Goal: Task Accomplishment & Management: Complete application form

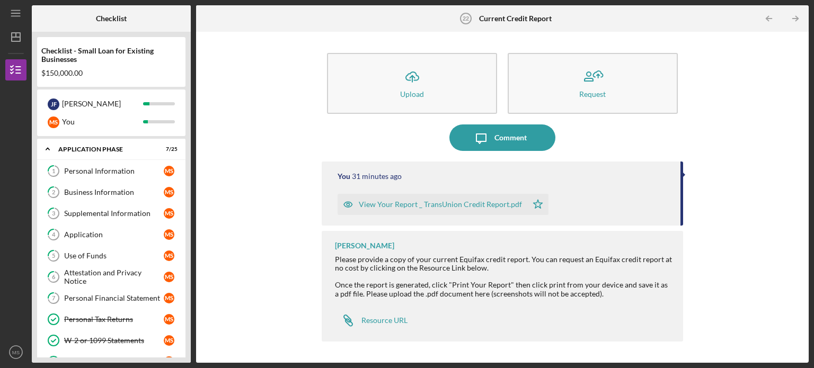
scroll to position [371, 0]
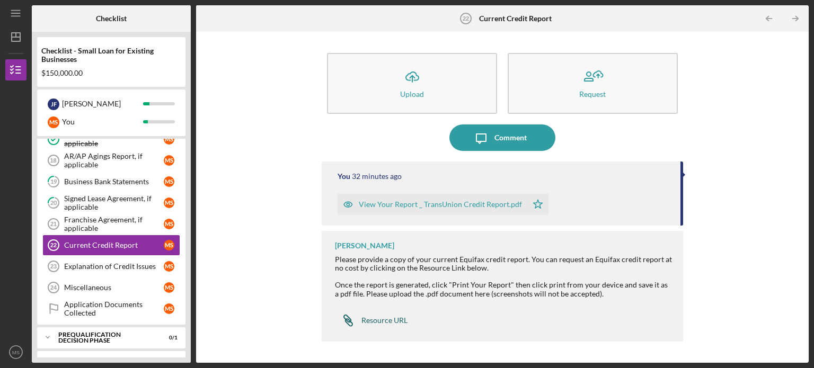
click at [395, 322] on div "Resource URL" at bounding box center [384, 320] width 46 height 8
click at [114, 262] on div "Explanation of Credit Issues" at bounding box center [114, 266] width 100 height 8
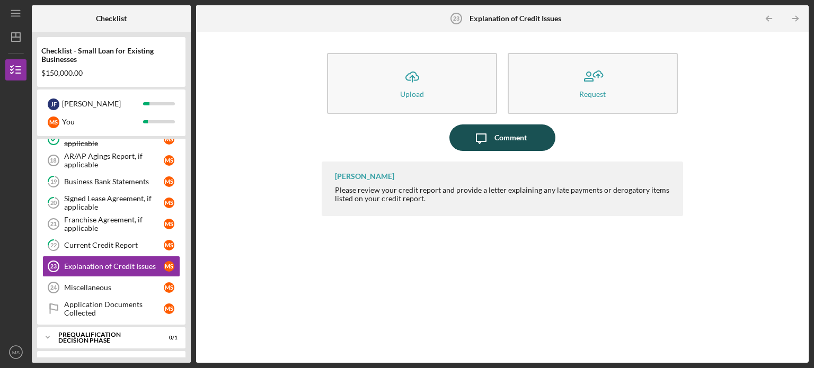
click at [502, 143] on div "Comment" at bounding box center [511, 138] width 32 height 27
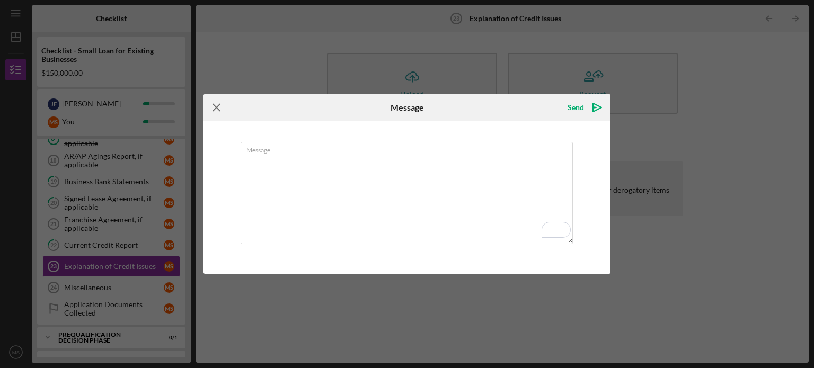
click at [219, 107] on icon "Icon/Menu Close" at bounding box center [217, 107] width 27 height 27
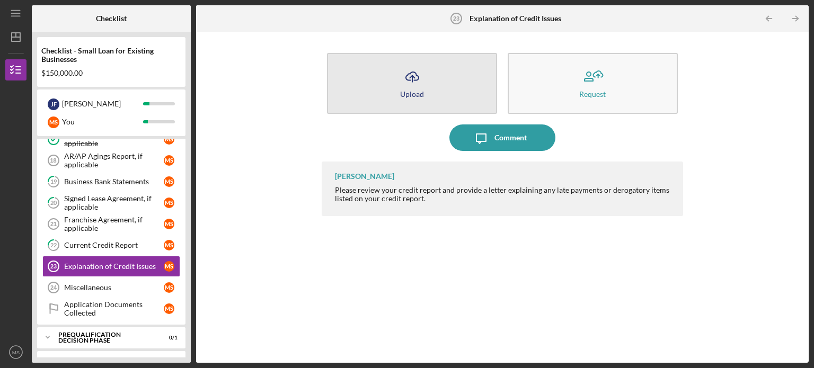
click at [404, 92] on div "Upload" at bounding box center [412, 94] width 24 height 8
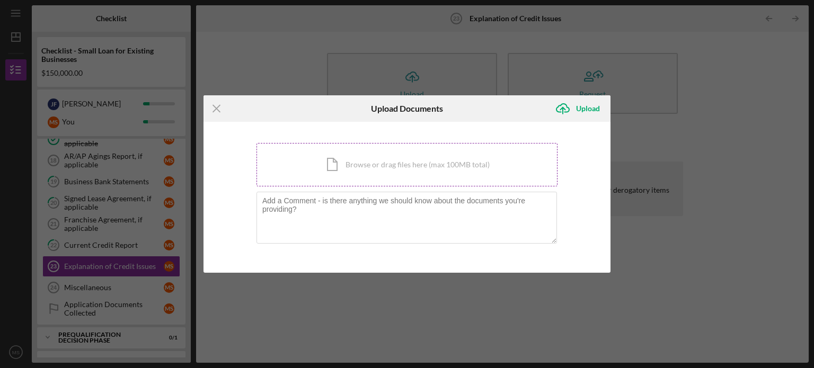
click at [319, 168] on div "Icon/Document Browse or drag files here (max 100MB total) Tap to choose files o…" at bounding box center [407, 164] width 301 height 43
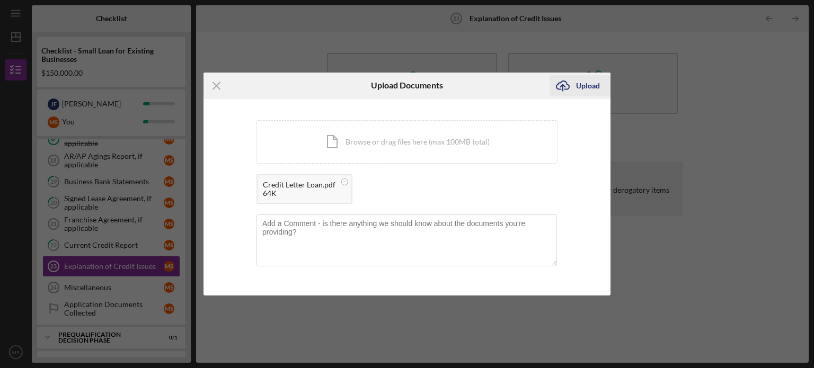
click at [572, 81] on icon "Icon/Upload" at bounding box center [563, 86] width 27 height 27
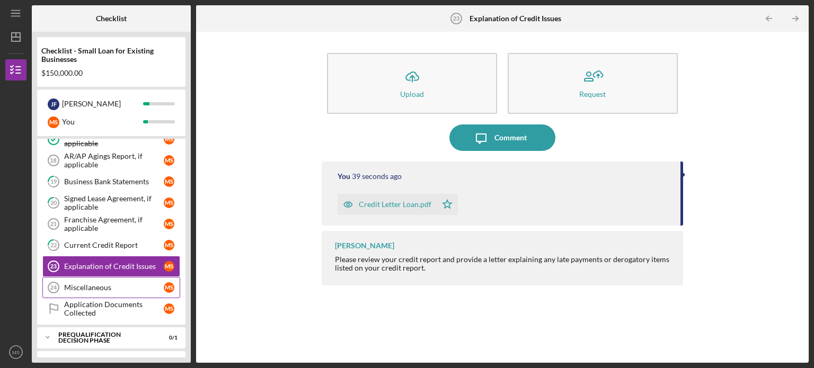
click at [70, 284] on div "Miscellaneous" at bounding box center [114, 288] width 100 height 8
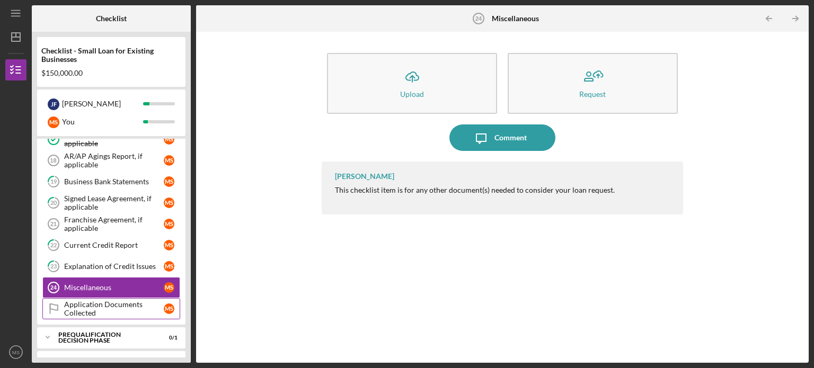
click at [72, 307] on div "Application Documents Collected" at bounding box center [114, 309] width 100 height 17
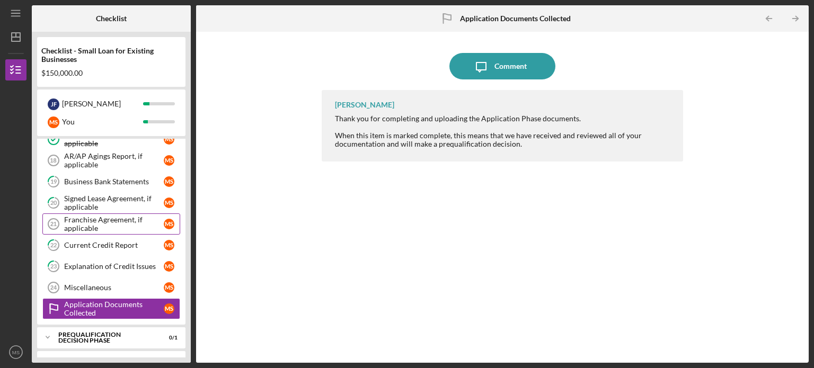
scroll to position [457, 0]
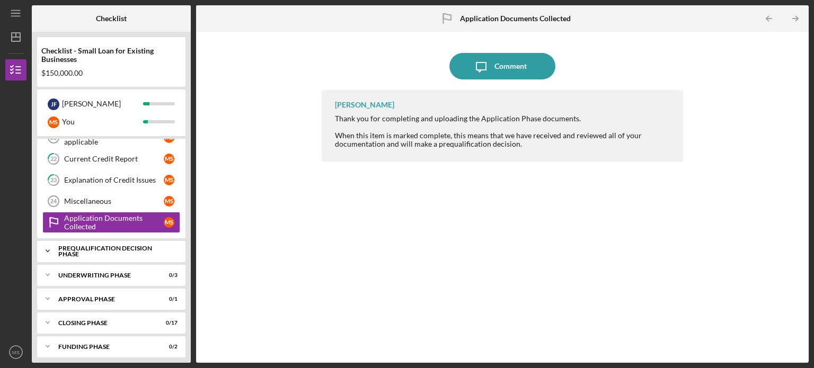
click at [96, 250] on div "Icon/Expander Prequalification Decision Phase 0 / 1" at bounding box center [111, 251] width 148 height 21
click at [126, 248] on div "Prequalification Decision Phase" at bounding box center [115, 251] width 114 height 12
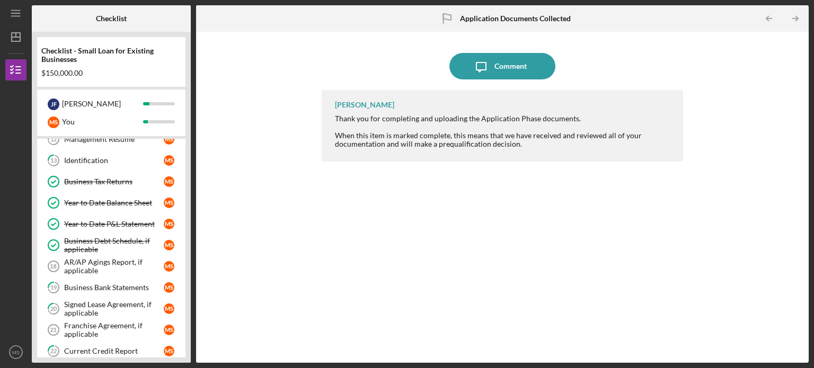
scroll to position [371, 0]
